Goal: Task Accomplishment & Management: Manage account settings

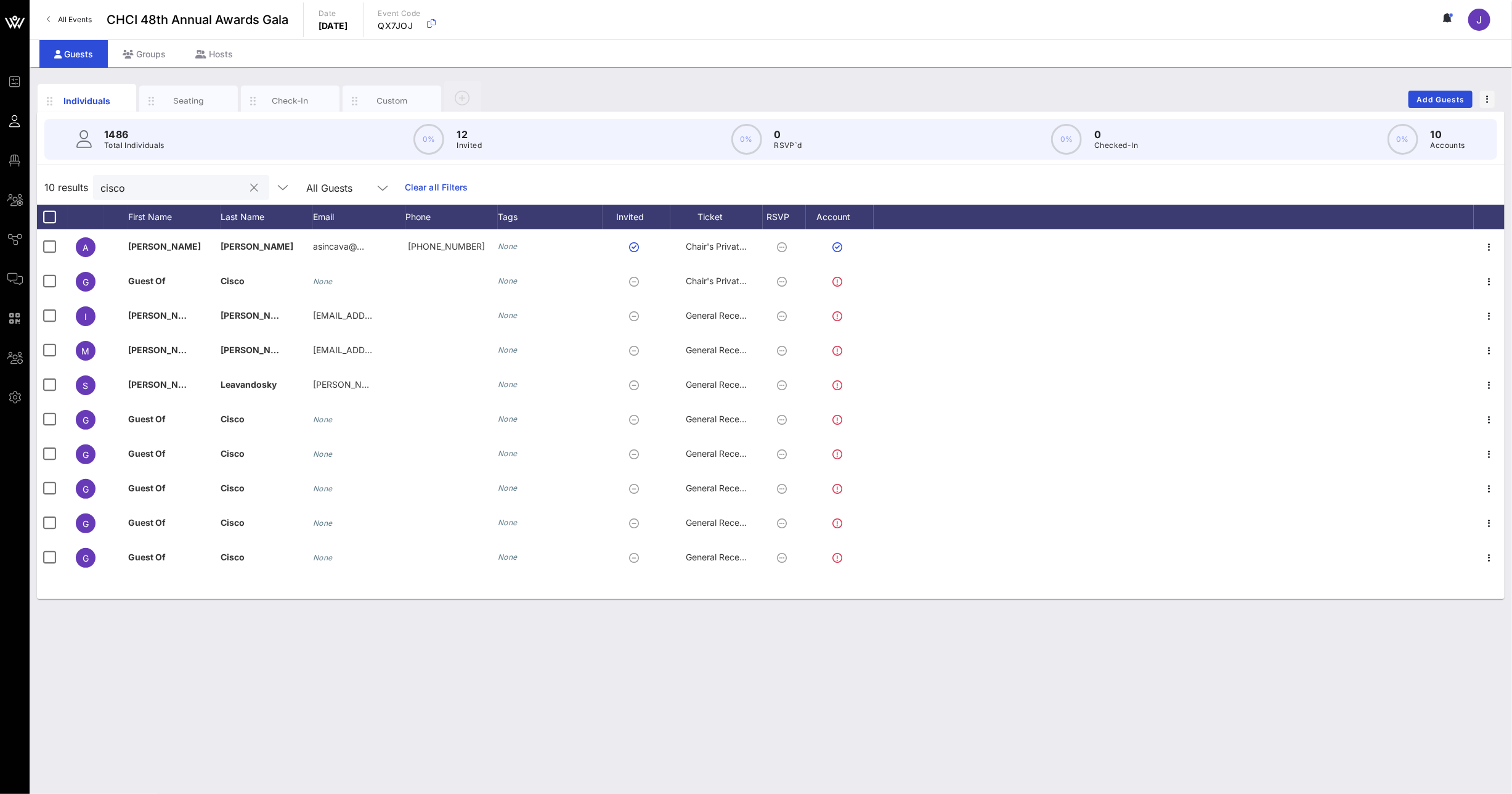
click at [96, 188] on div "cisco" at bounding box center [181, 187] width 177 height 25
click at [108, 188] on input "cisco" at bounding box center [173, 188] width 144 height 16
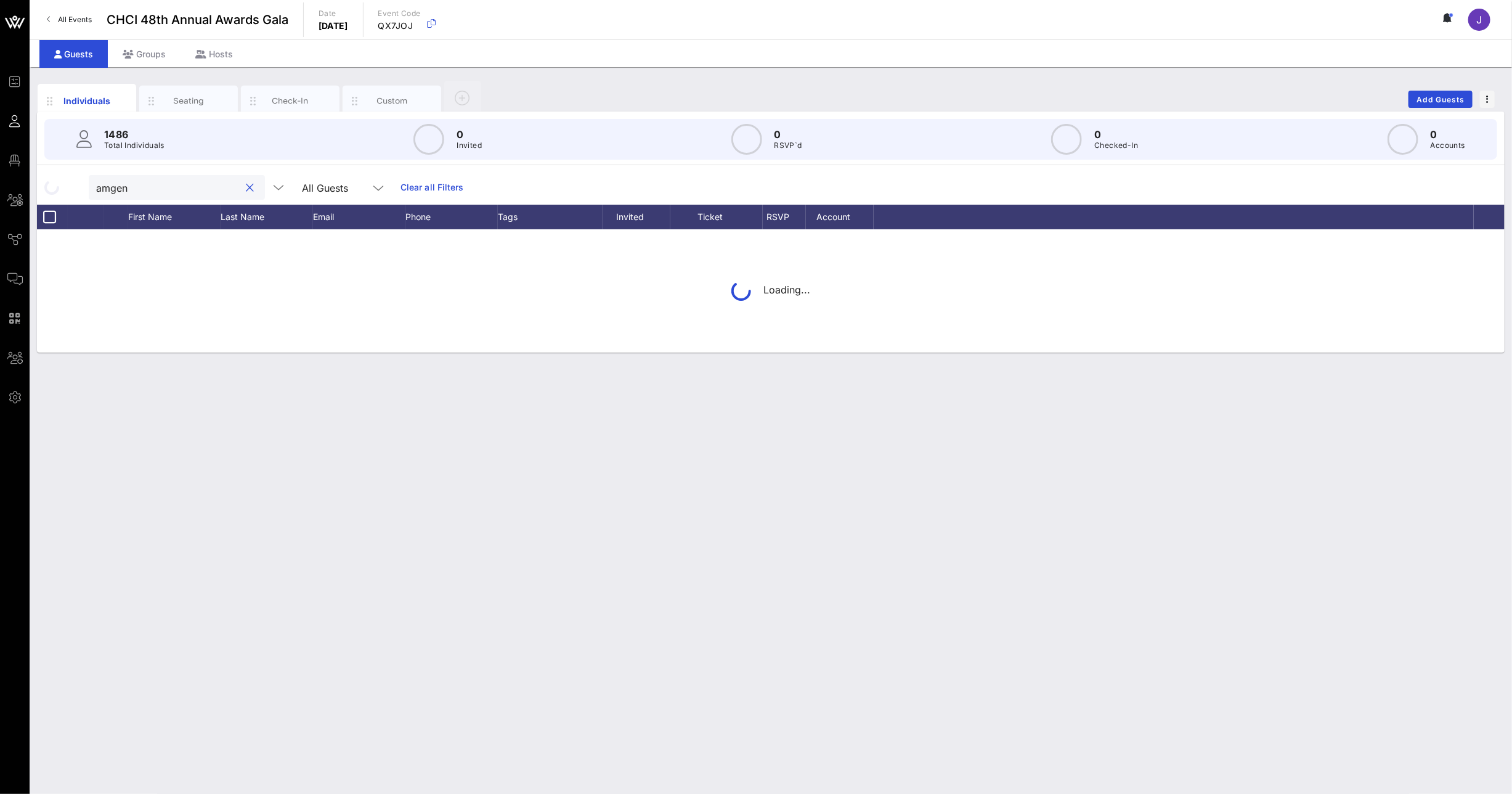
type input "amgen"
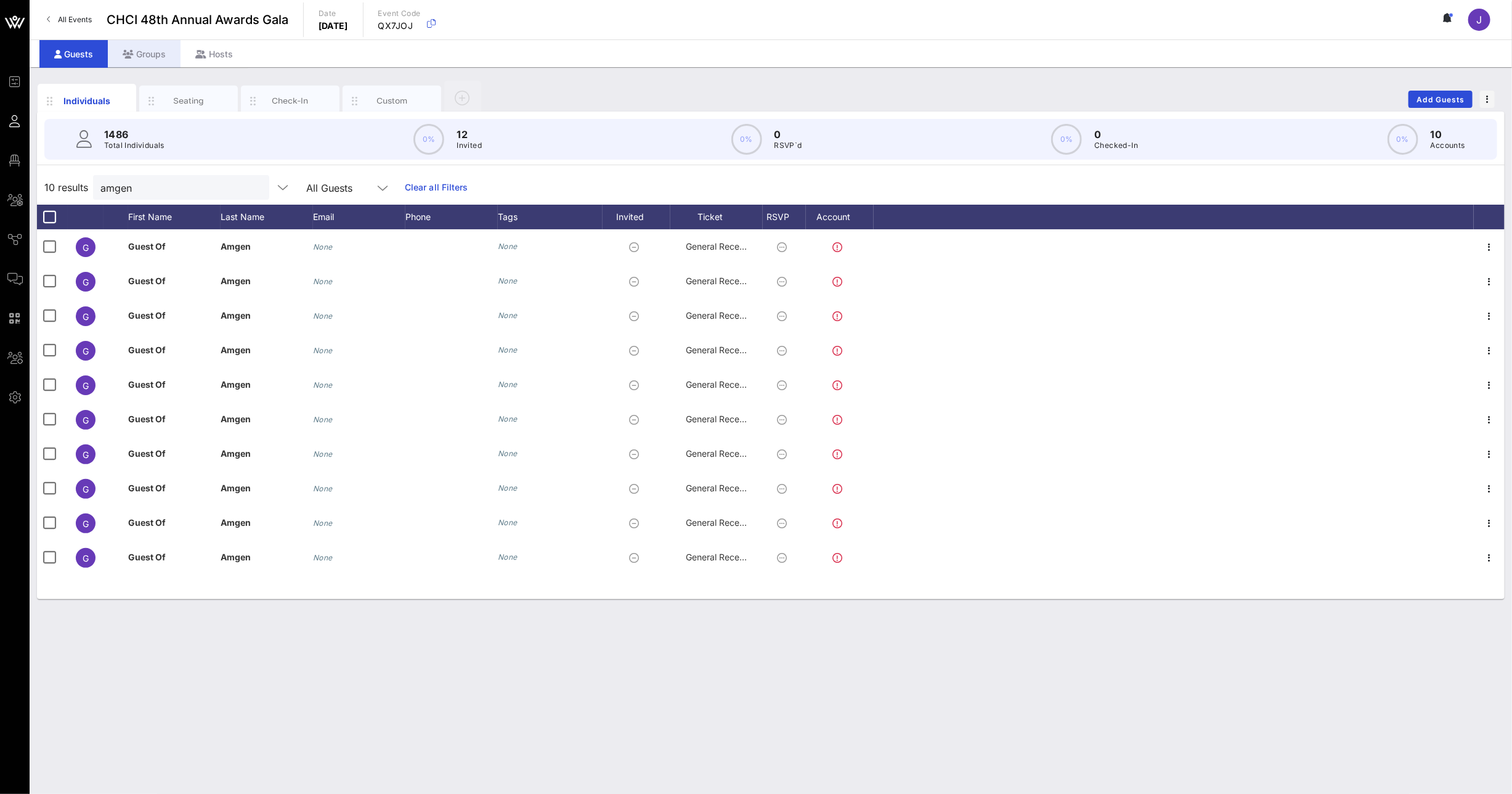
click at [155, 58] on div "Groups" at bounding box center [144, 54] width 73 height 28
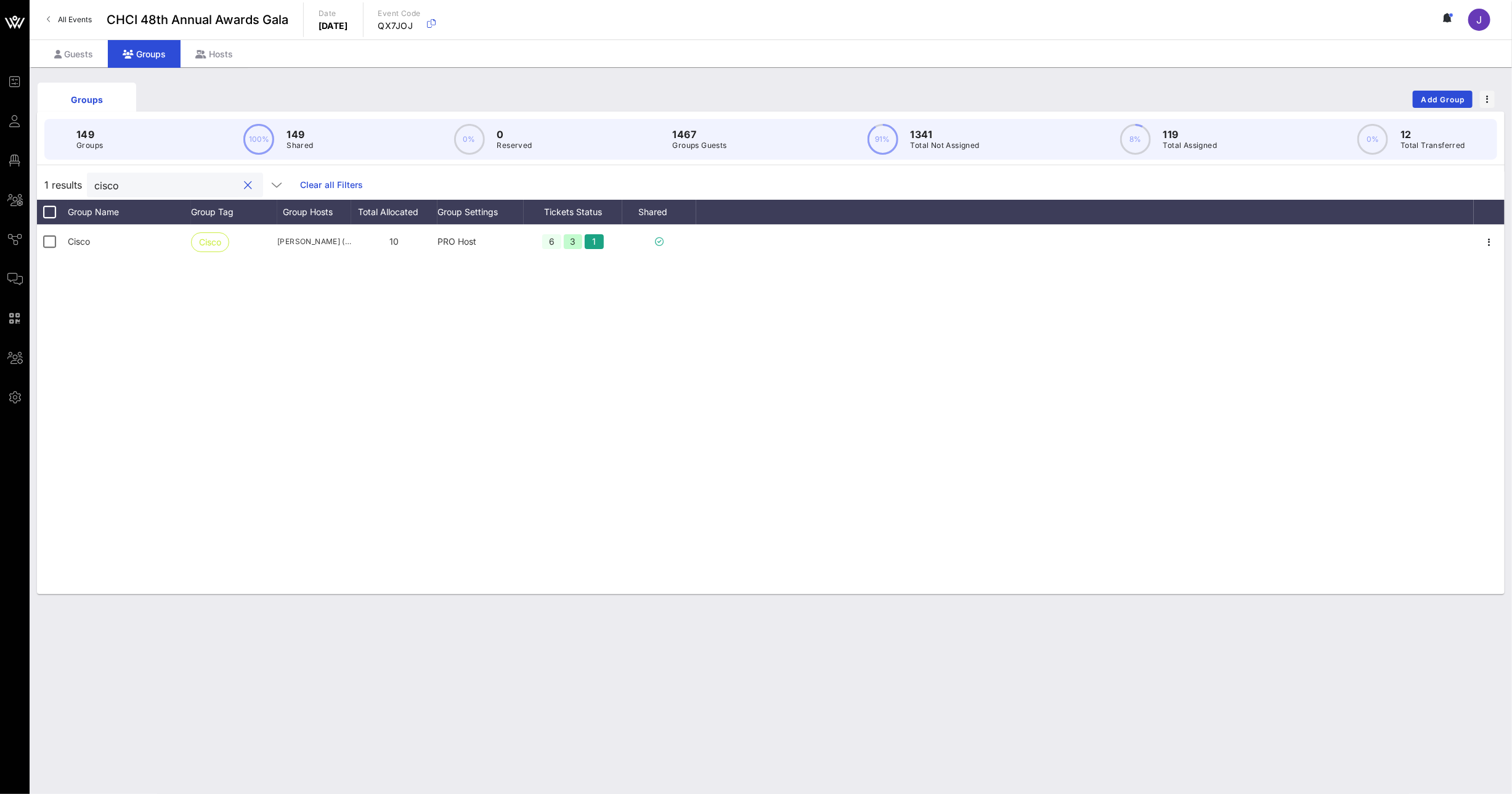
click at [110, 183] on input "cisco" at bounding box center [167, 185] width 144 height 16
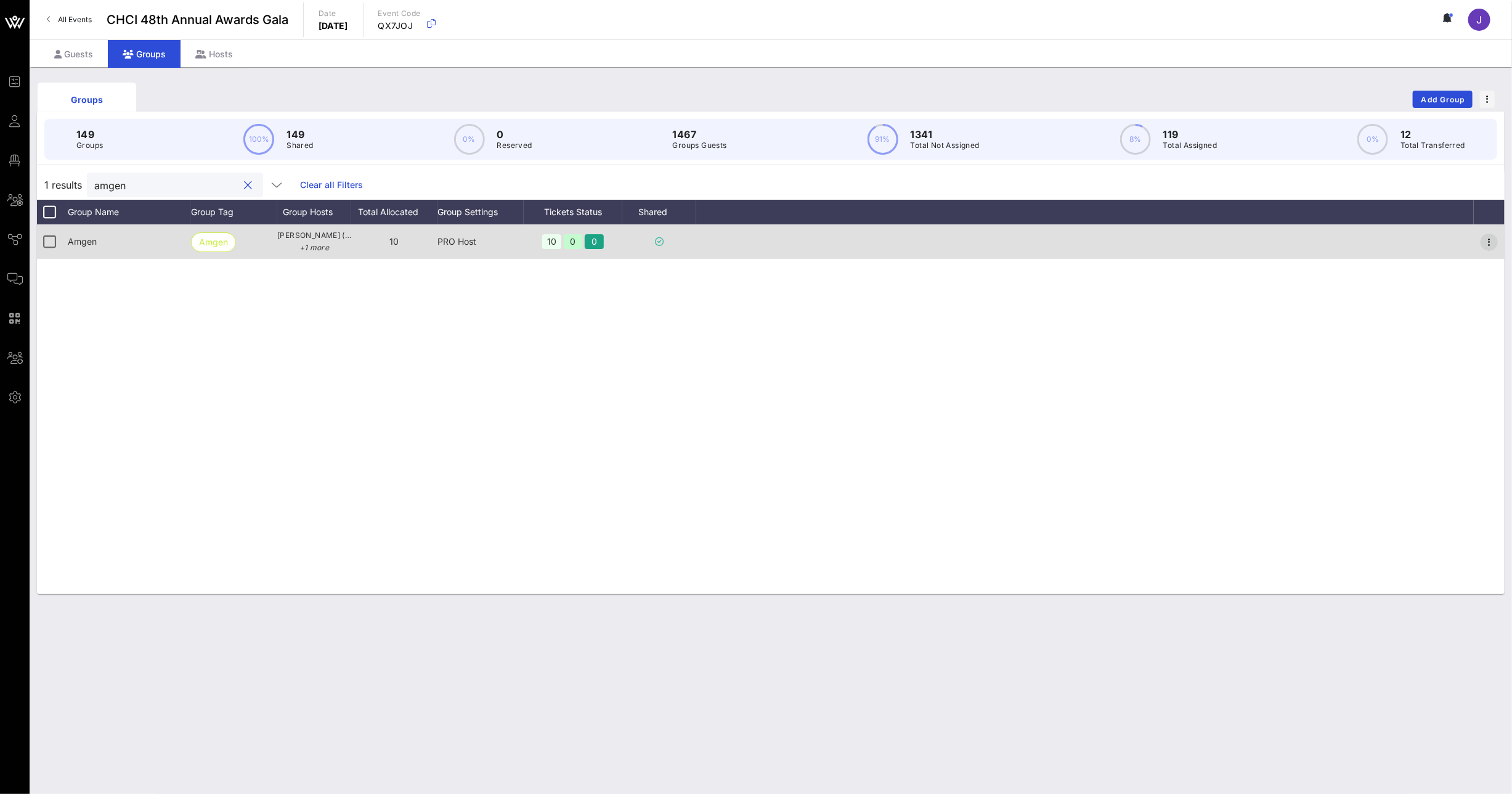
type input "amgen"
click at [1497, 242] on span "button" at bounding box center [1488, 242] width 17 height 15
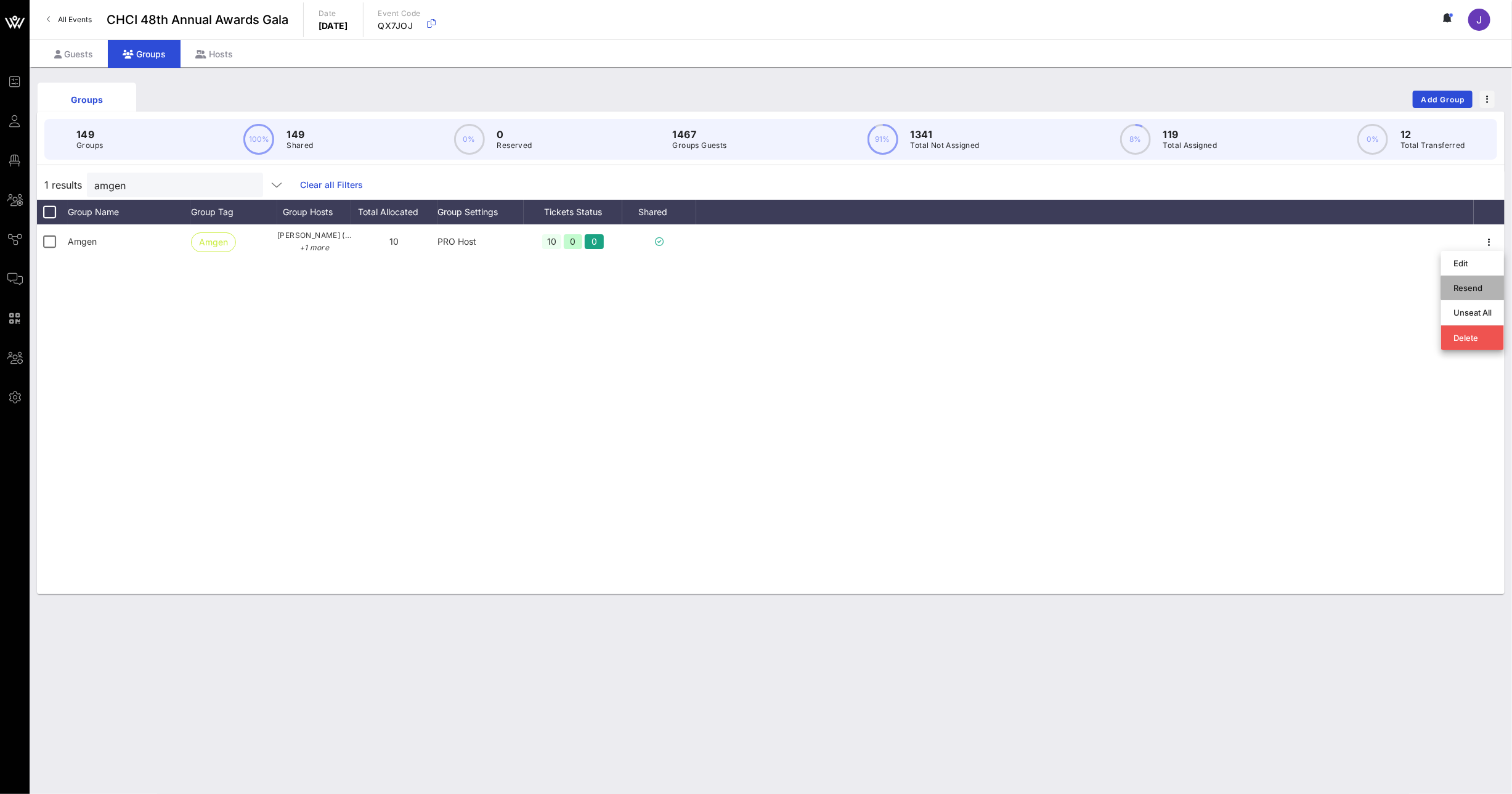
click at [1474, 286] on div "Resend" at bounding box center [1473, 288] width 38 height 10
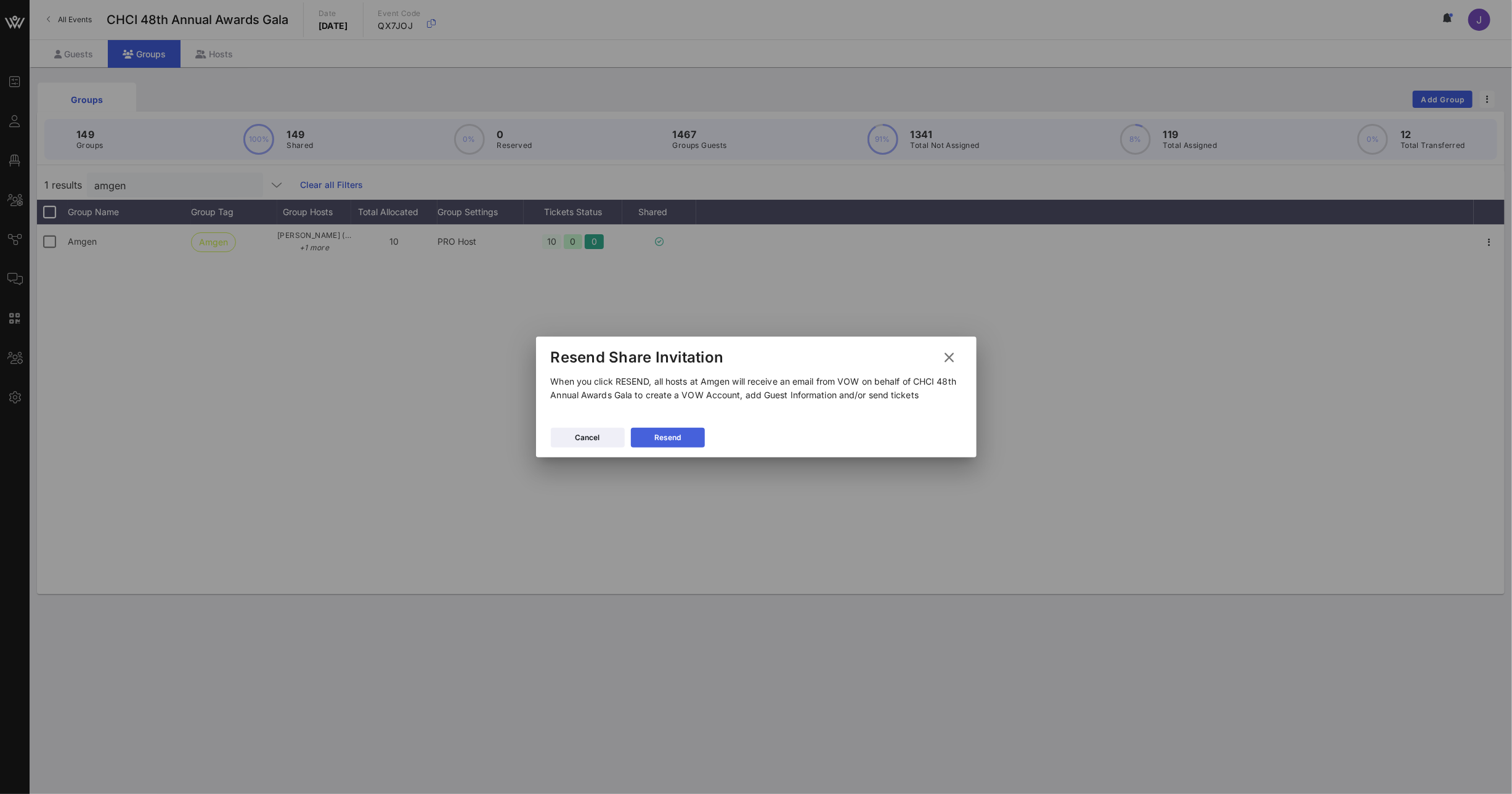
click at [658, 439] on div "Resend" at bounding box center [667, 437] width 27 height 12
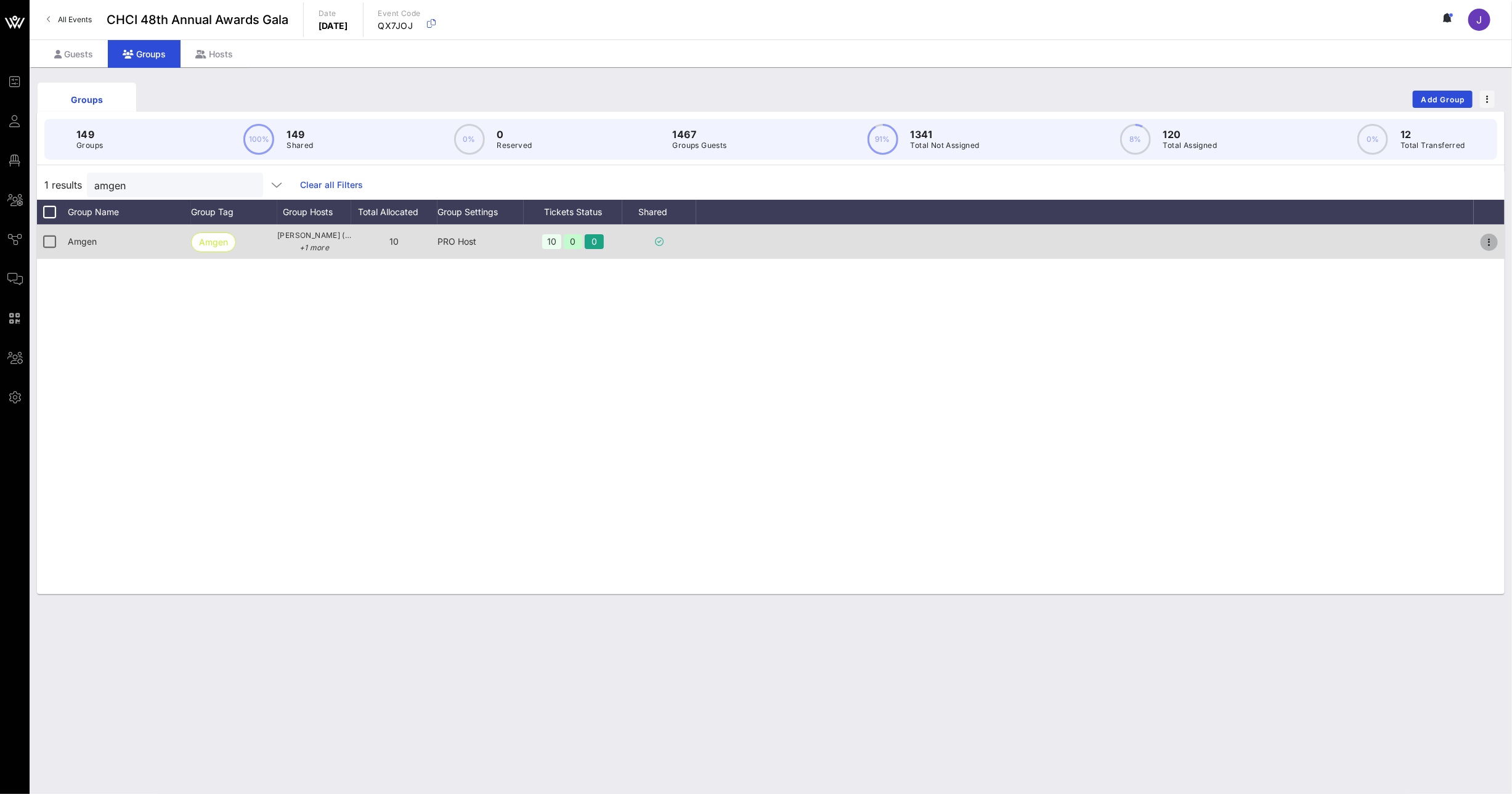
click at [1486, 236] on icon "button" at bounding box center [1489, 242] width 15 height 15
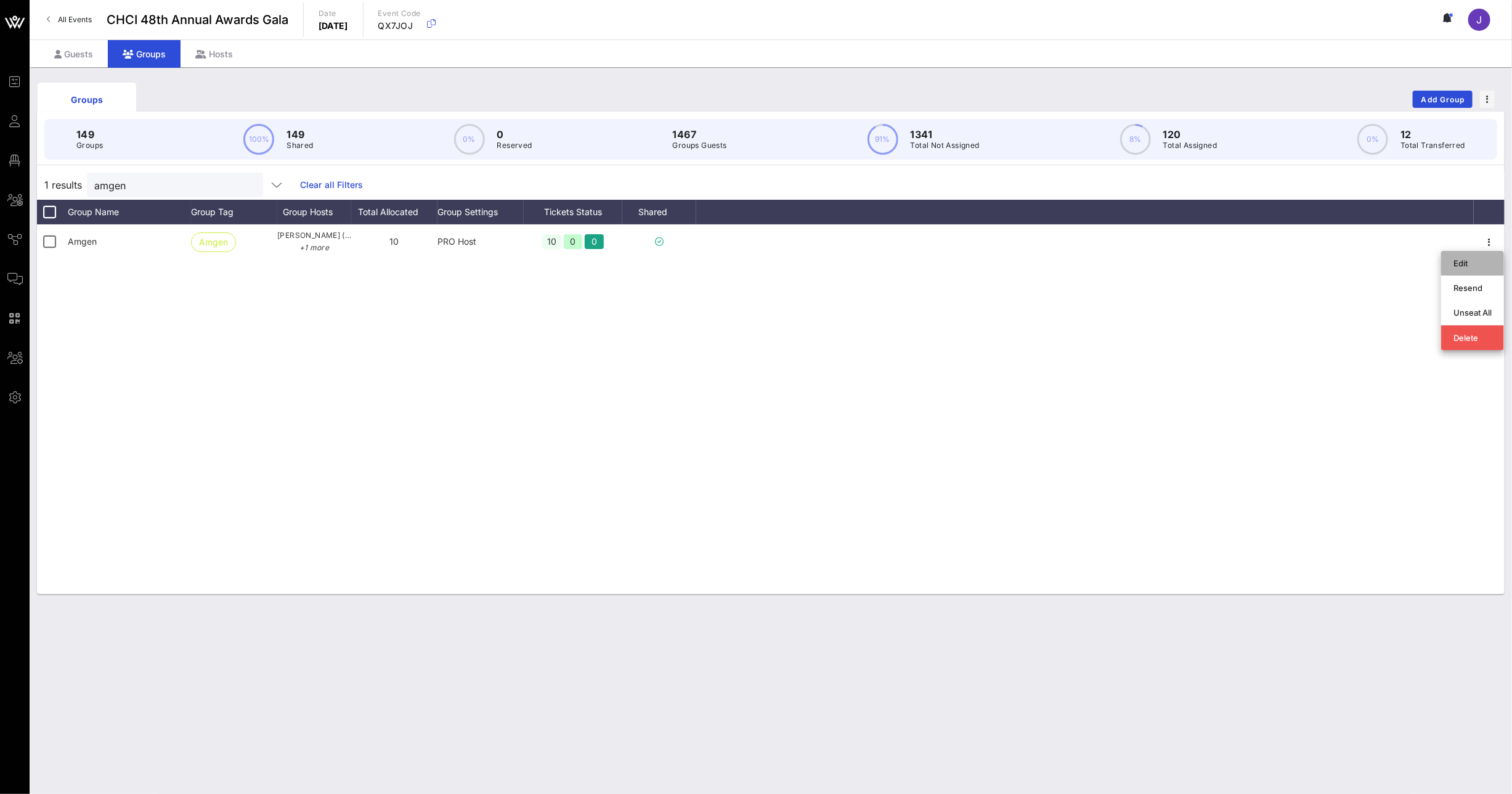
click at [1474, 265] on div "Edit" at bounding box center [1473, 264] width 38 height 10
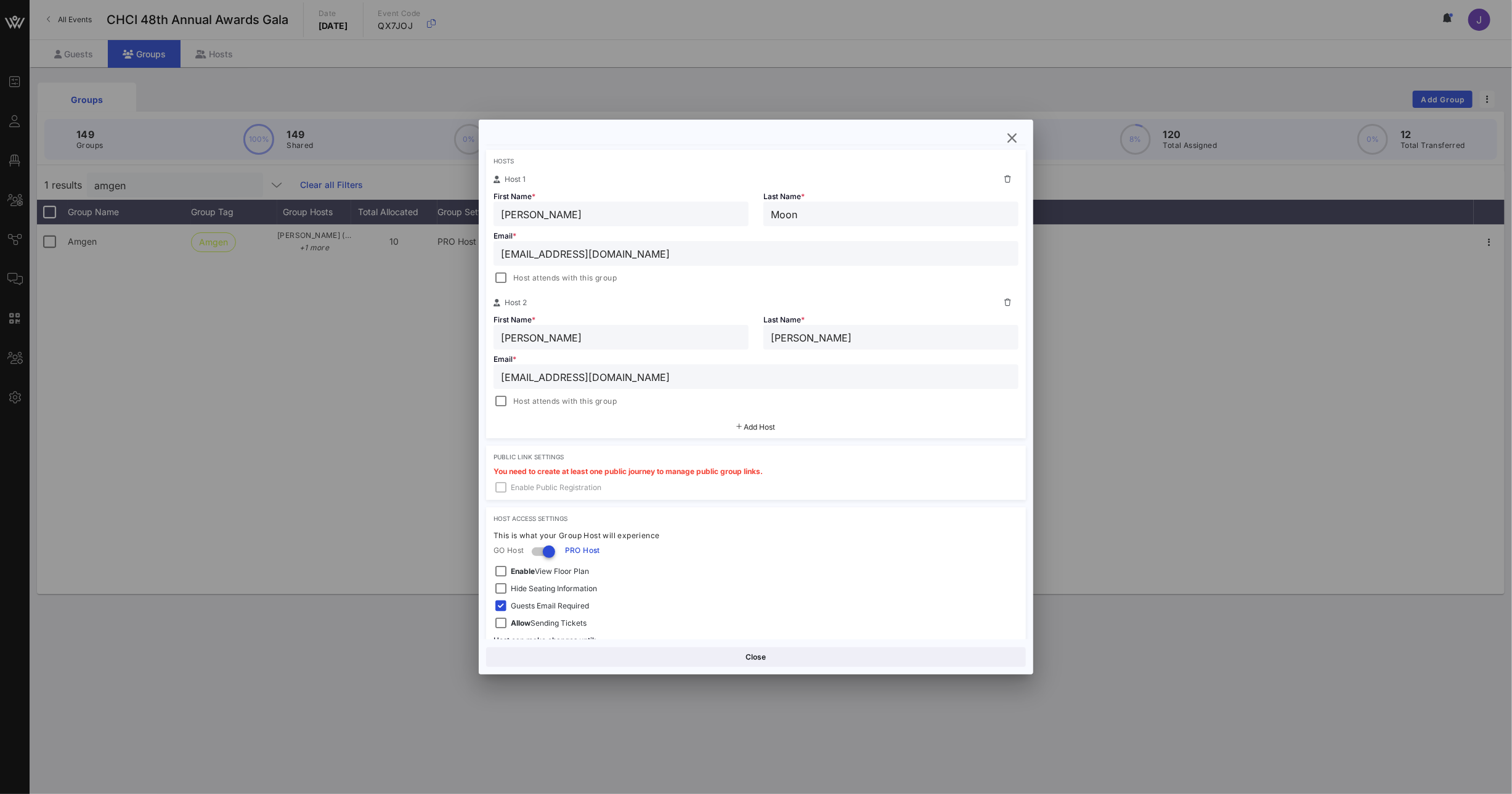
scroll to position [201, 0]
click at [1013, 133] on icon "button" at bounding box center [1012, 137] width 15 height 15
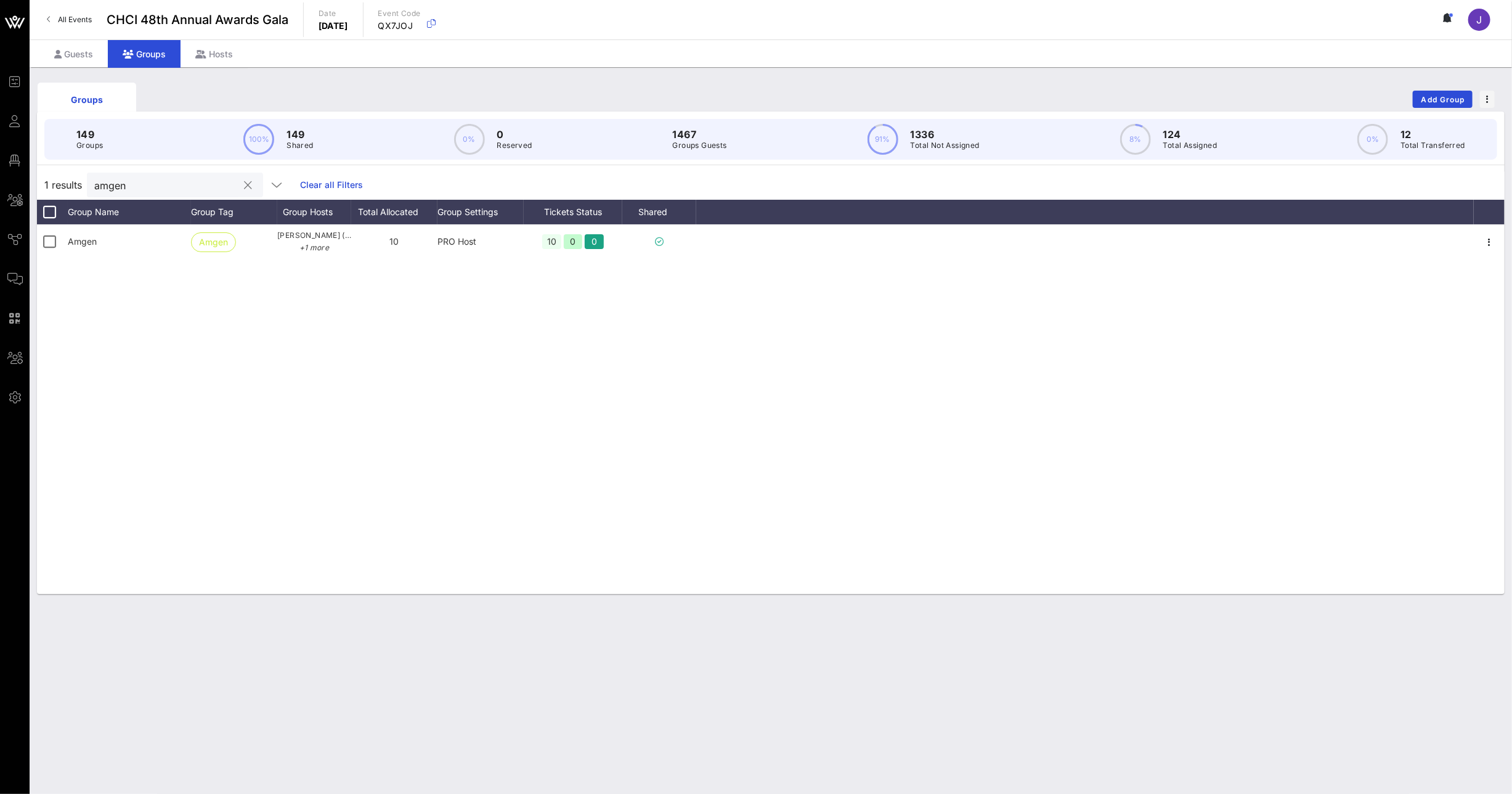
click at [241, 185] on div at bounding box center [248, 185] width 15 height 15
click at [245, 185] on button "clear icon" at bounding box center [249, 186] width 8 height 12
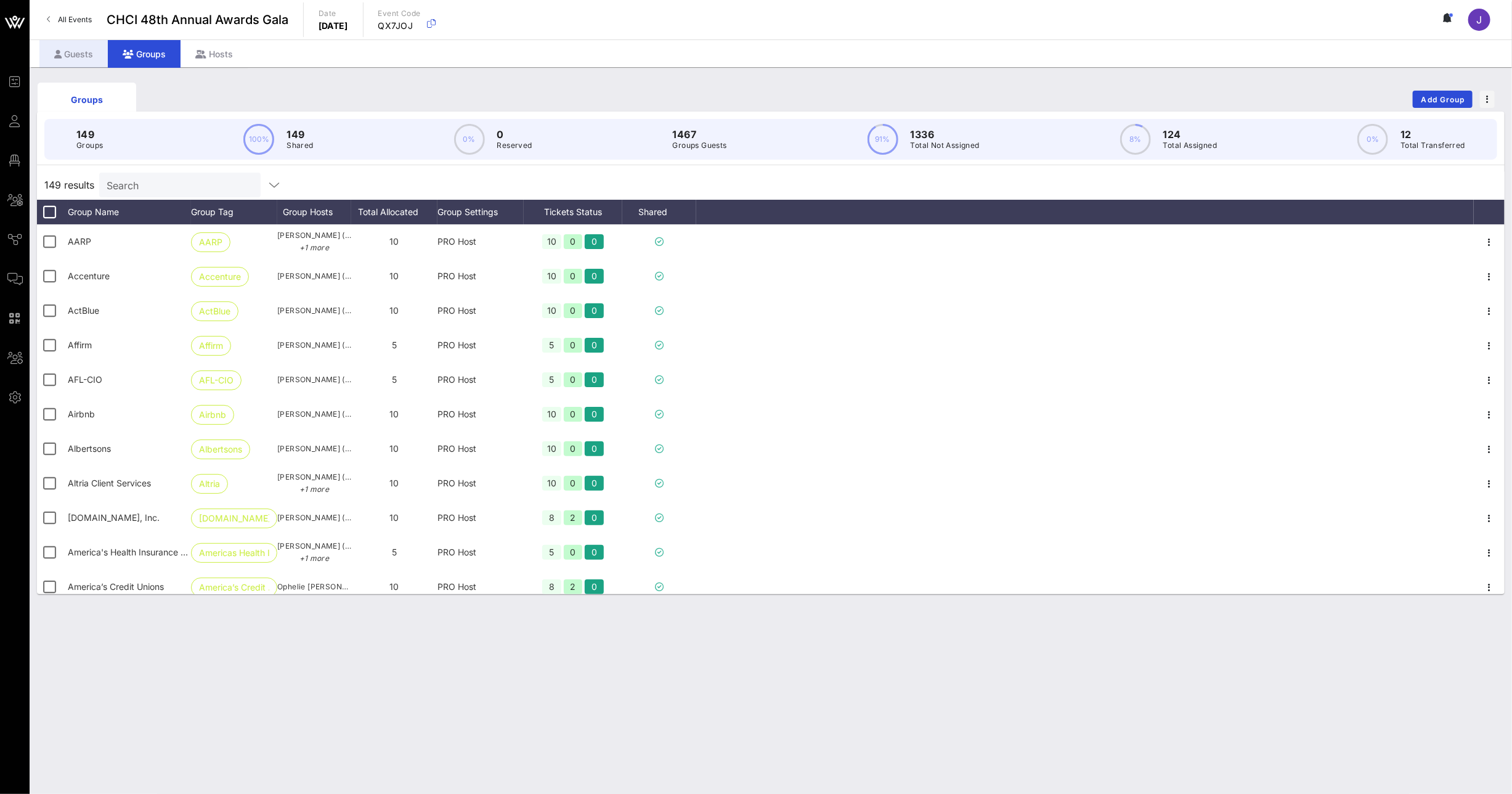
click at [91, 55] on div "Guests" at bounding box center [73, 54] width 68 height 28
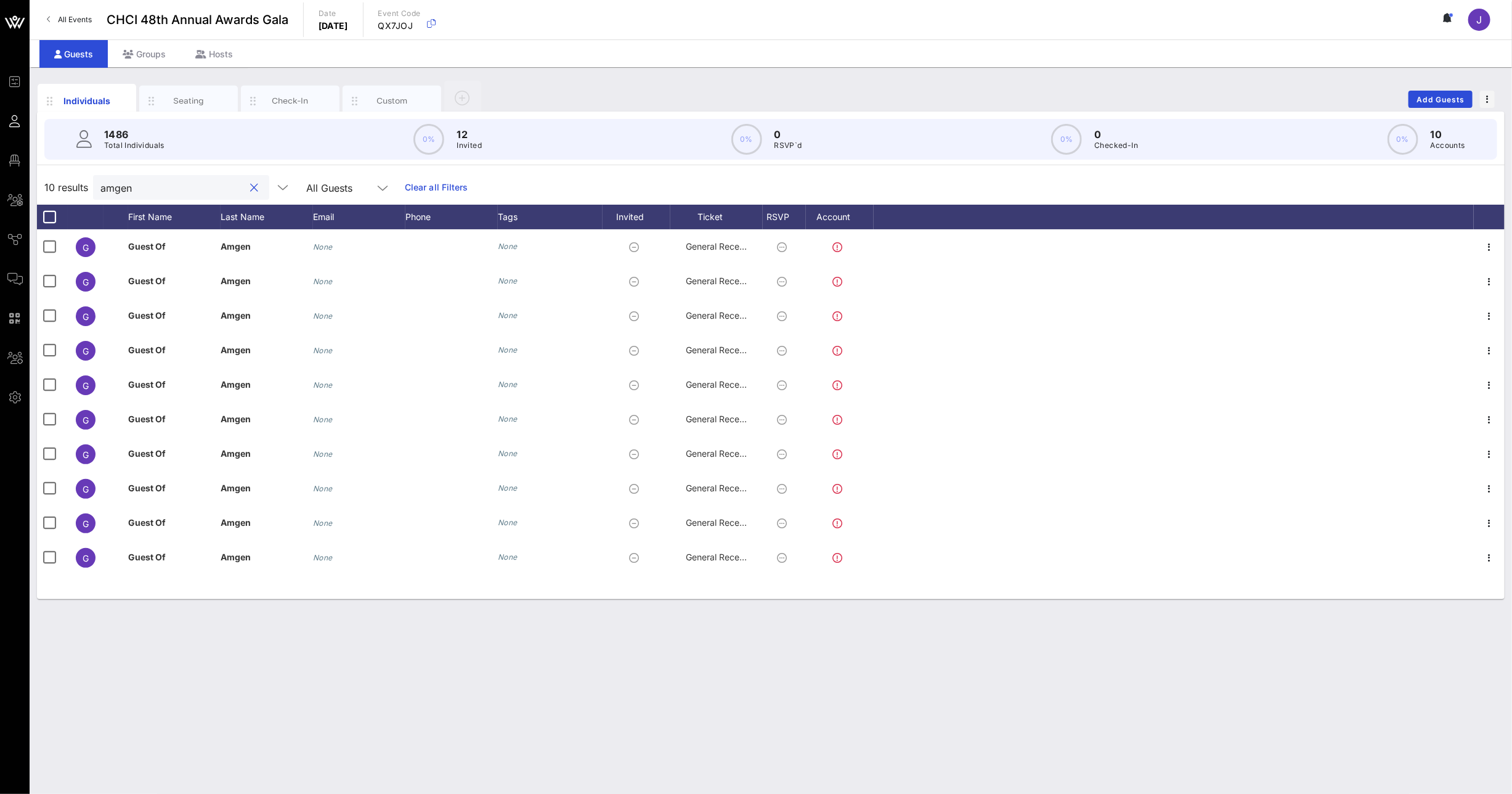
click at [114, 182] on input "amgen" at bounding box center [173, 188] width 144 height 16
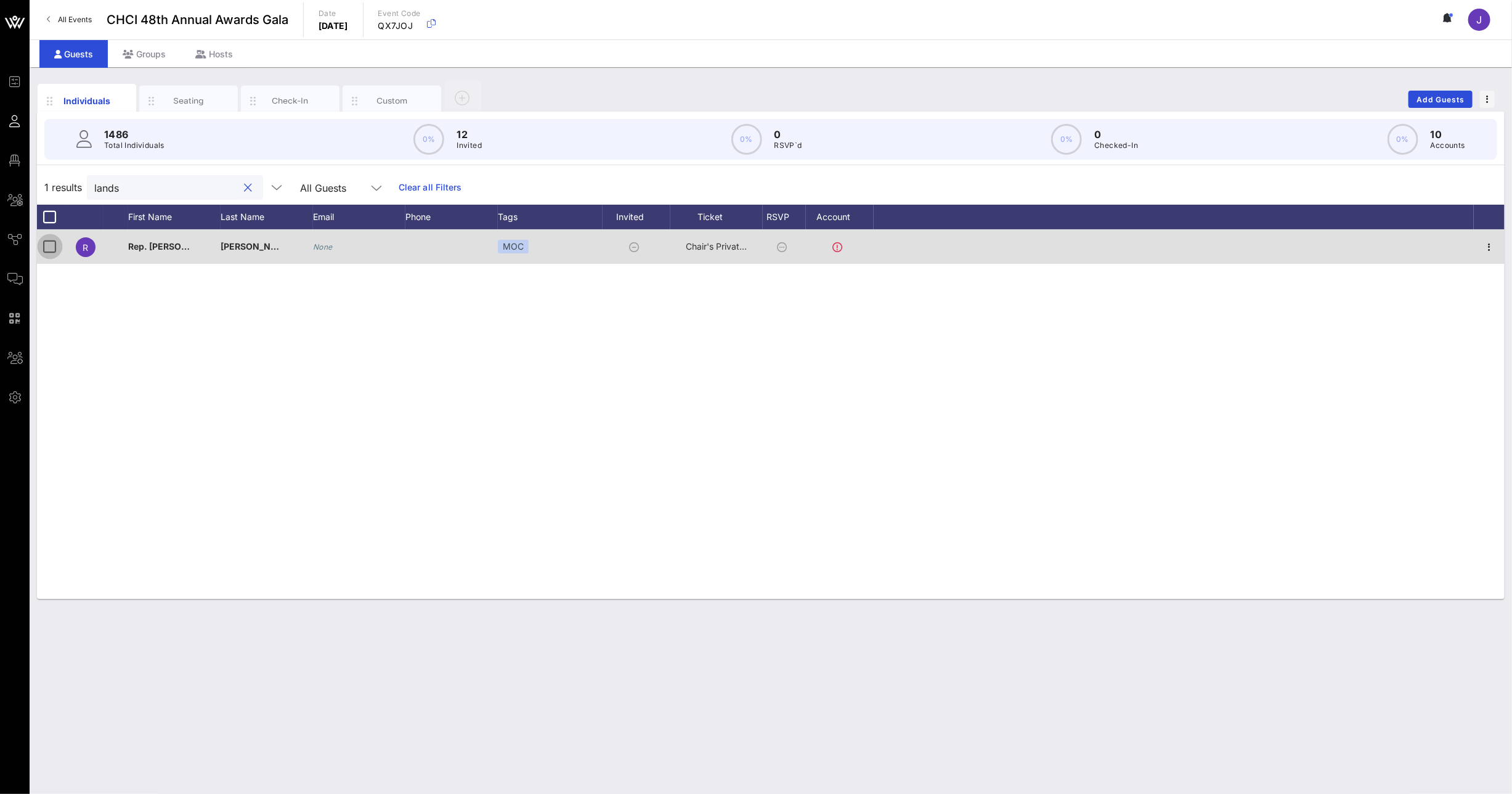
type input "lands"
click at [51, 246] on div at bounding box center [49, 246] width 21 height 21
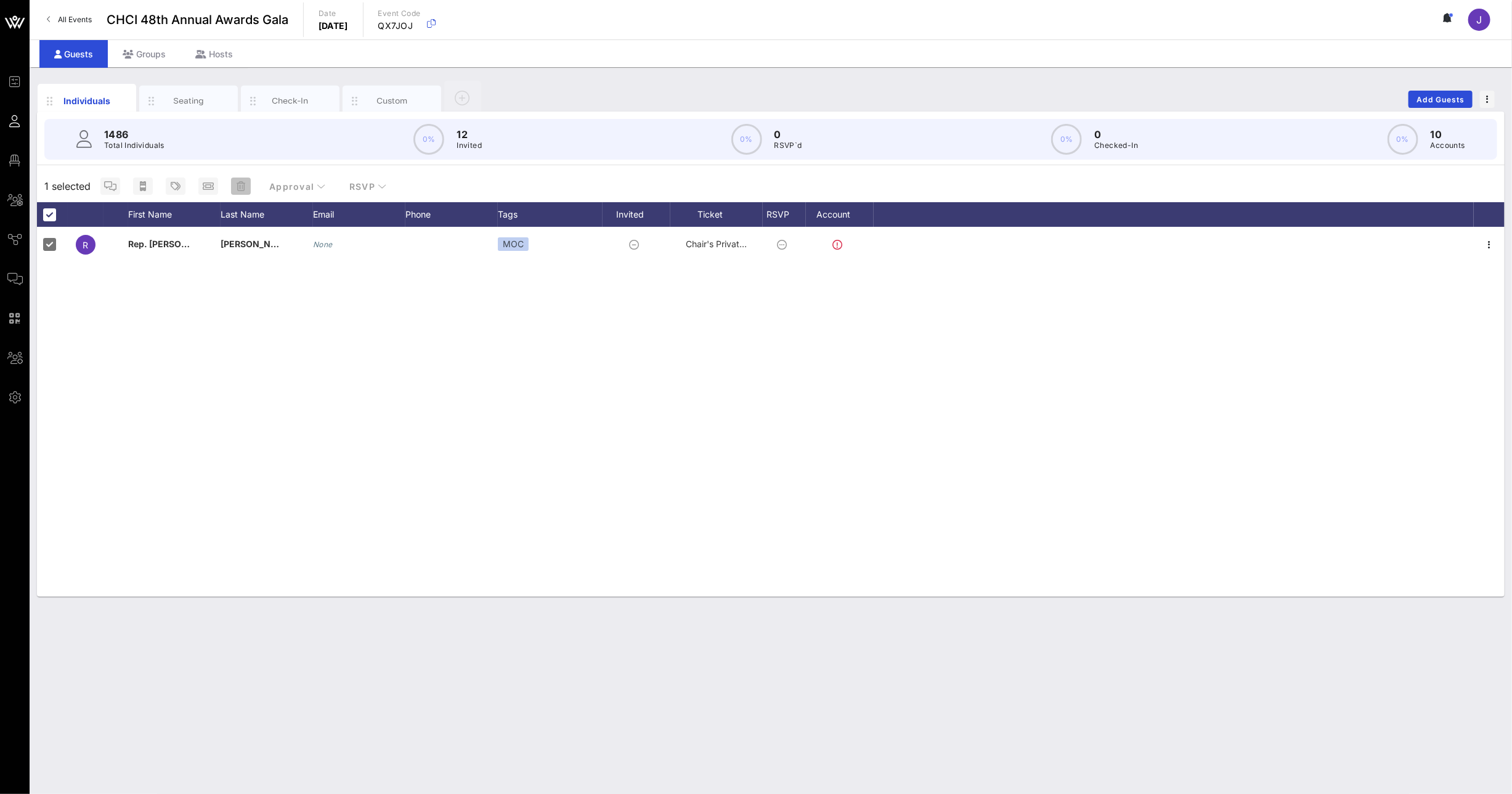
click at [237, 186] on icon "button" at bounding box center [241, 187] width 9 height 10
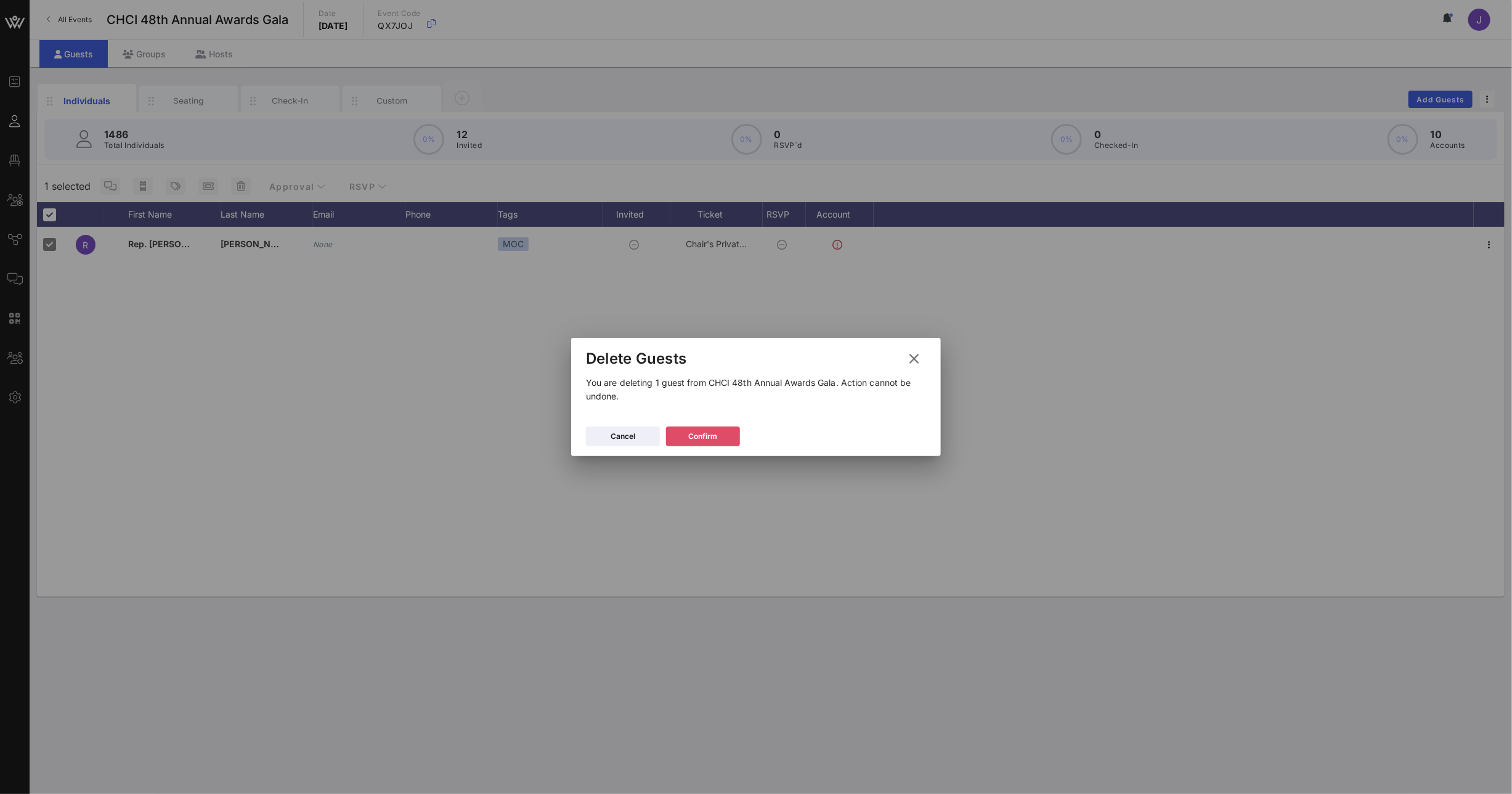
click at [685, 437] on button "Confirm" at bounding box center [703, 437] width 74 height 20
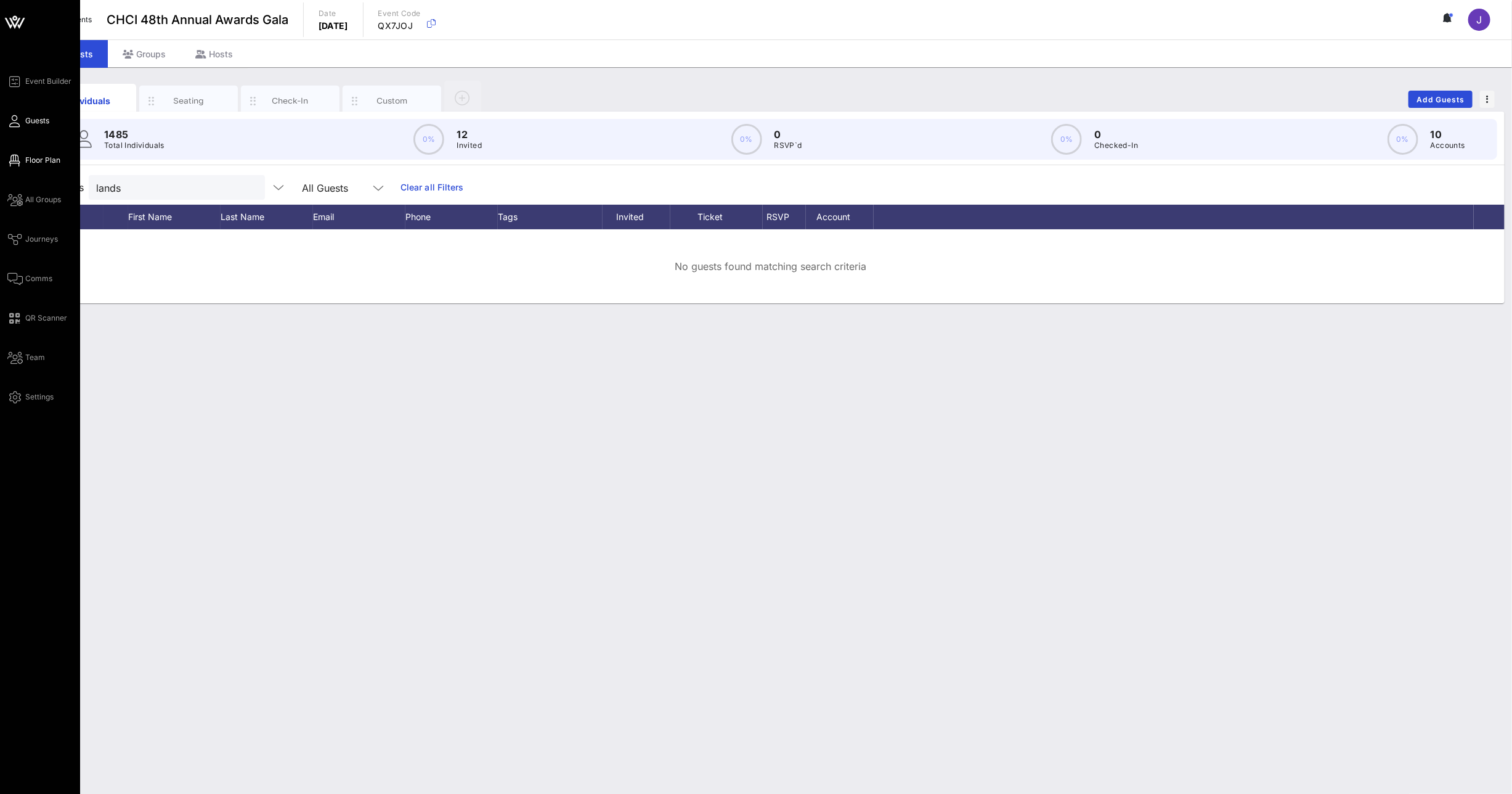
click at [29, 166] on link "Floor Plan" at bounding box center [34, 160] width 53 height 15
